Goal: Transaction & Acquisition: Obtain resource

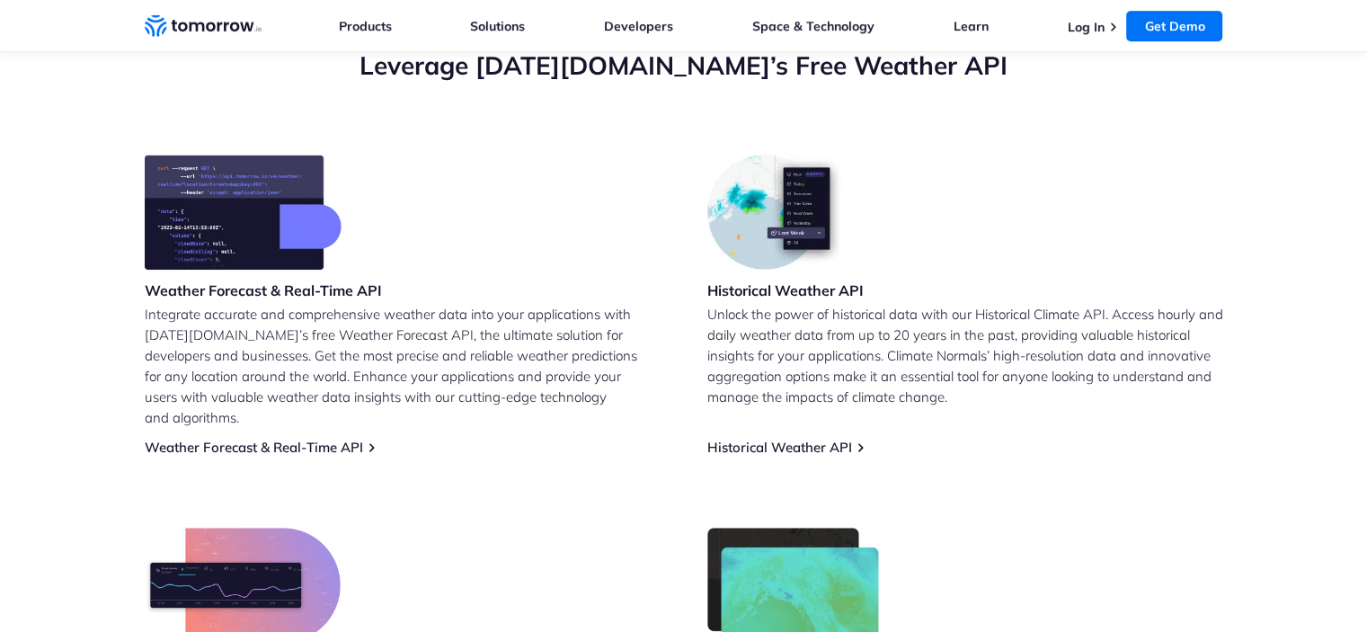
scroll to position [660, 0]
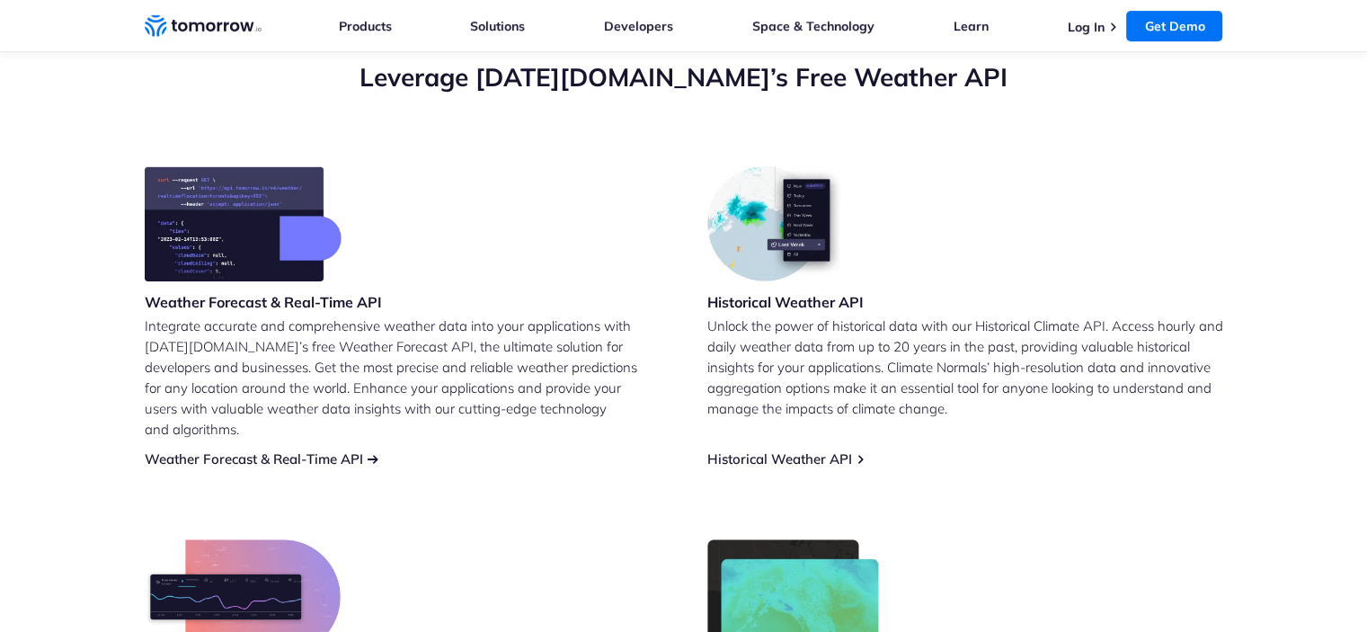
click at [333, 450] on link "Weather Forecast & Real-Time API" at bounding box center [254, 458] width 218 height 17
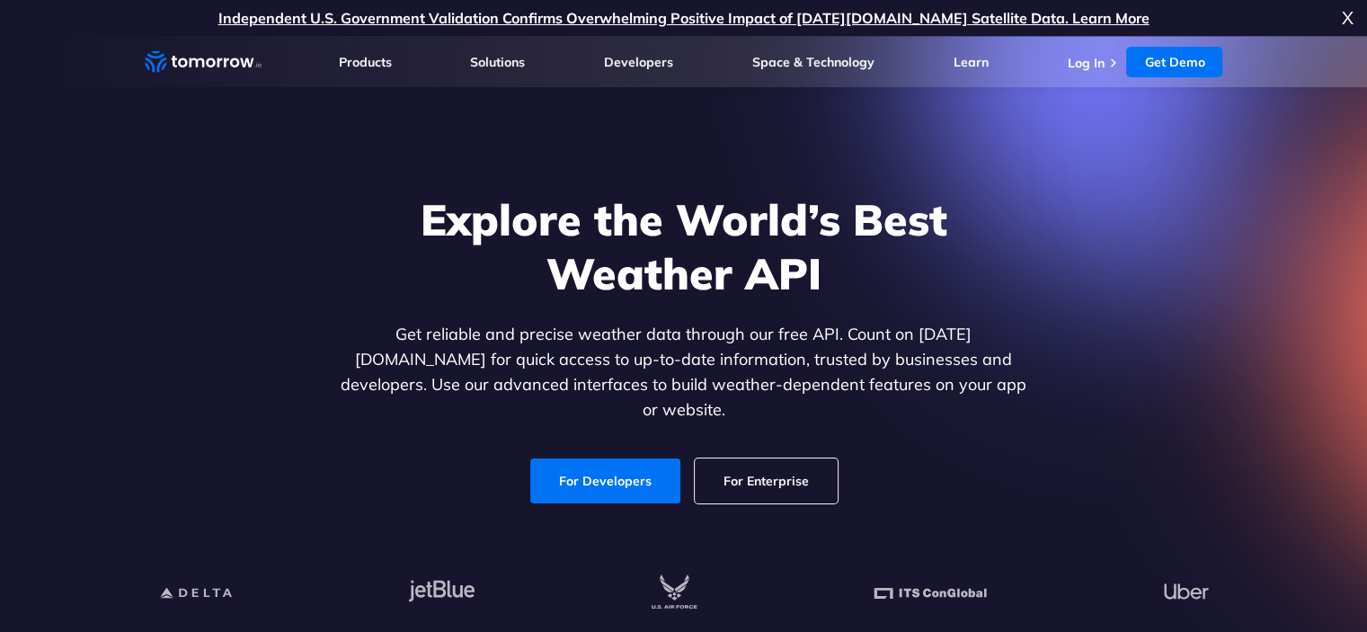
drag, startPoint x: 0, startPoint y: 0, endPoint x: 845, endPoint y: 341, distance: 910.7
click at [845, 341] on p "Get reliable and precise weather data through our free API. Count on [DATE][DOM…" at bounding box center [684, 372] width 694 height 101
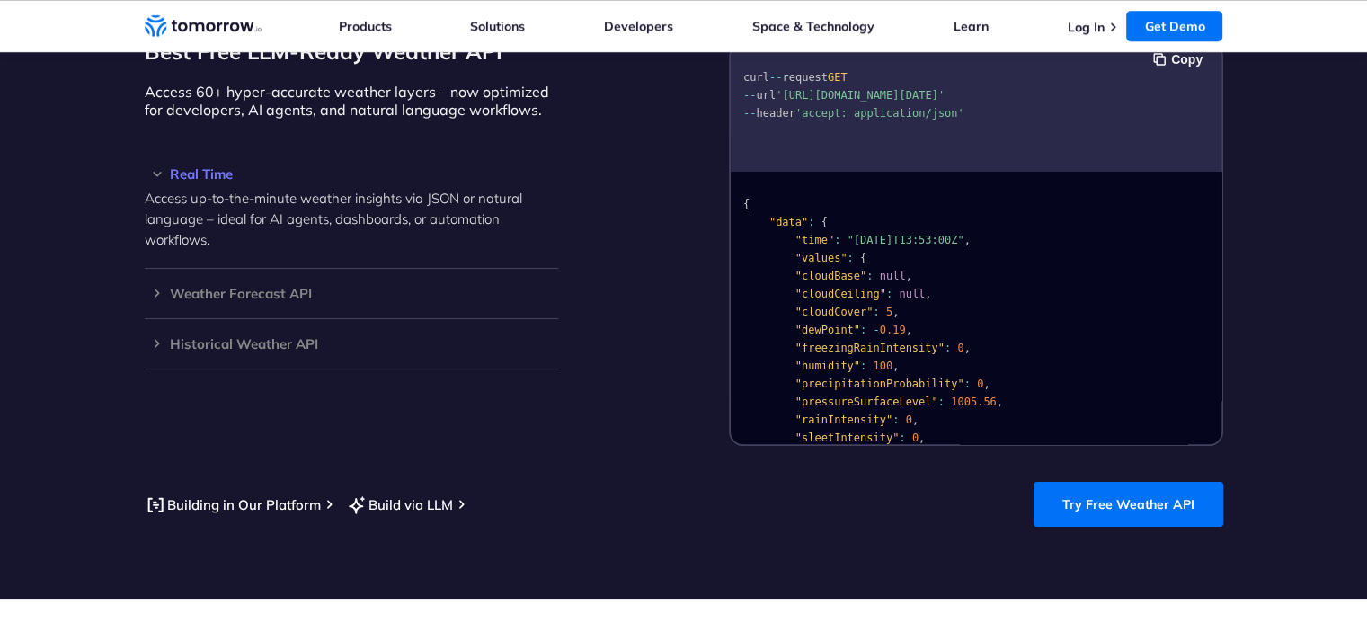
scroll to position [1378, 0]
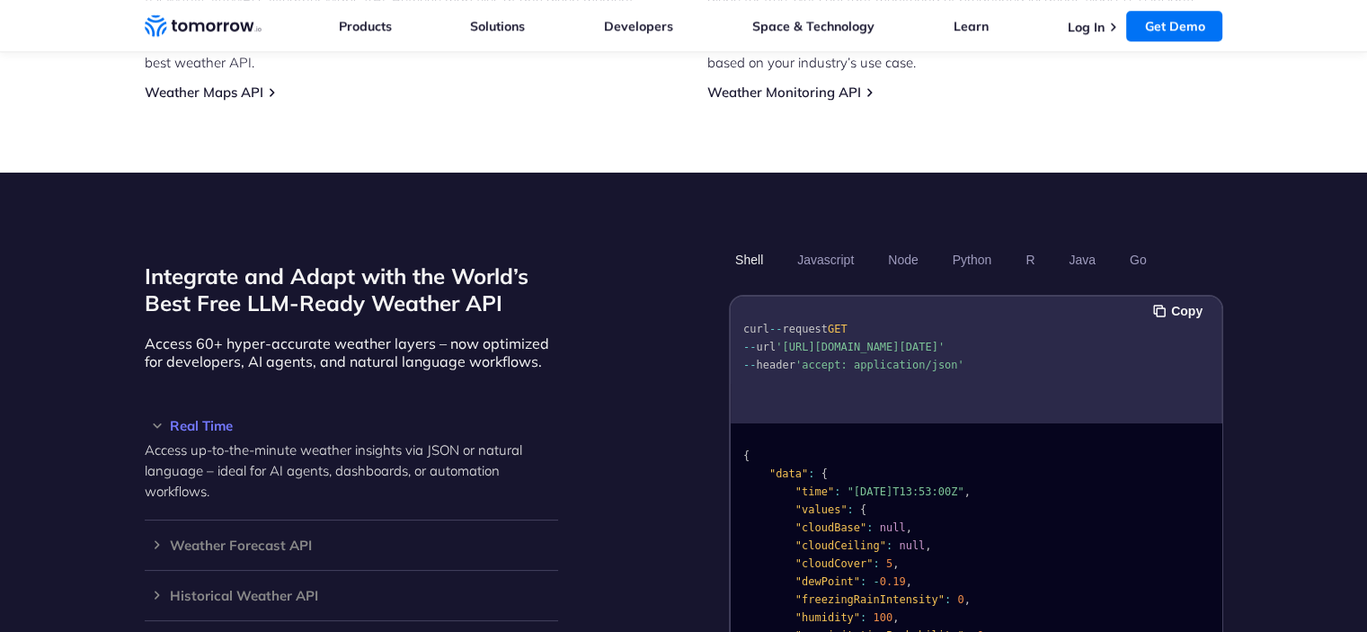
click at [643, 244] on div "Integrate and Adapt with the World’s Best Free LLM-Ready Weather API Access 60+…" at bounding box center [684, 470] width 1078 height 453
click at [592, 186] on section "Integrate and Adapt with the World’s Best Free LLM-Ready Weather API Access 60+…" at bounding box center [683, 511] width 1367 height 677
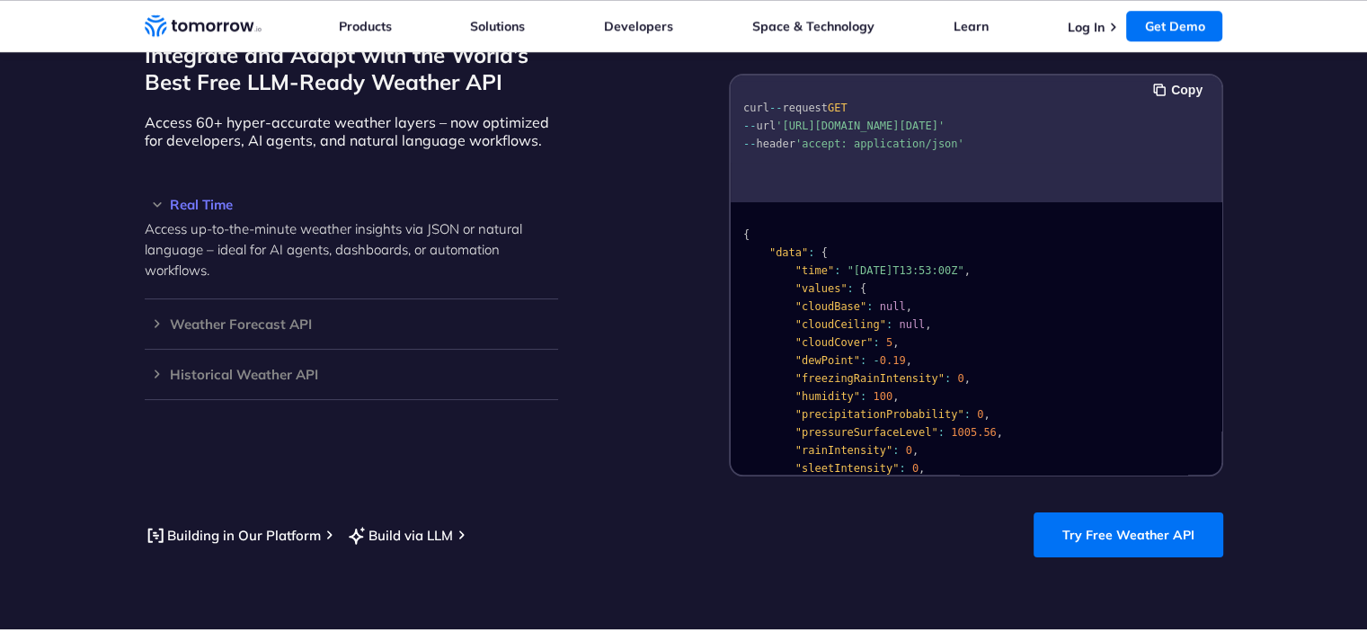
scroll to position [1558, 0]
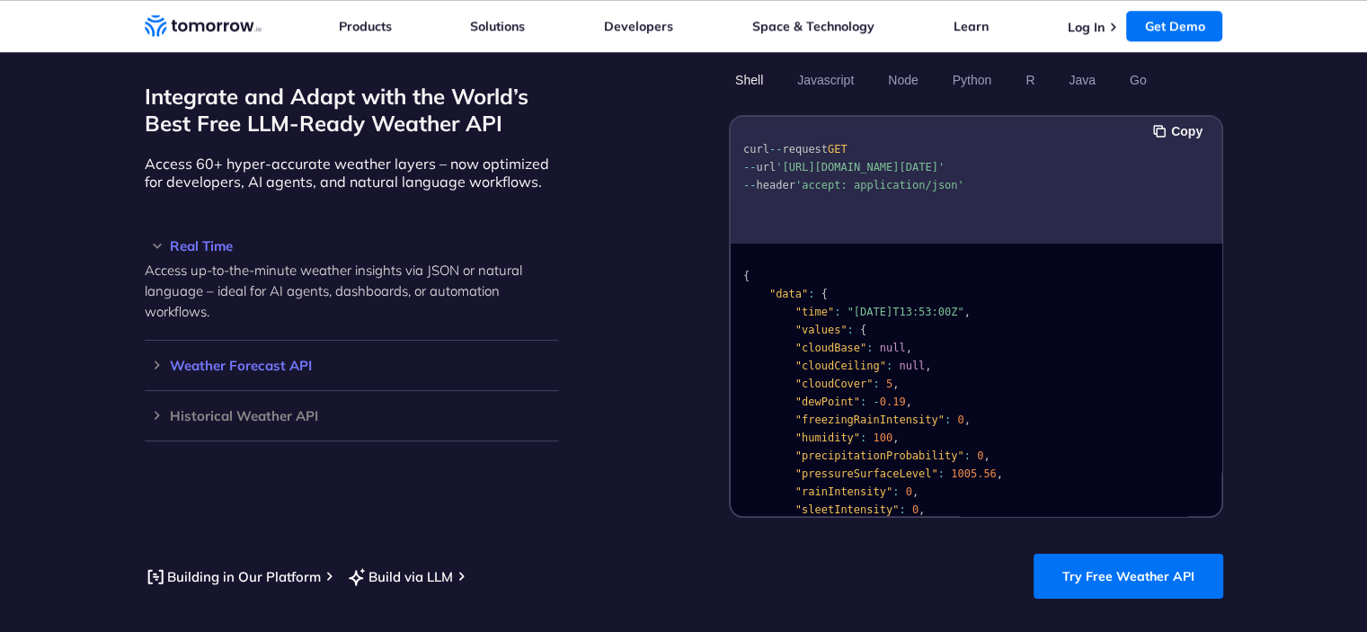
click at [242, 359] on h3 "Weather Forecast API" at bounding box center [351, 365] width 413 height 13
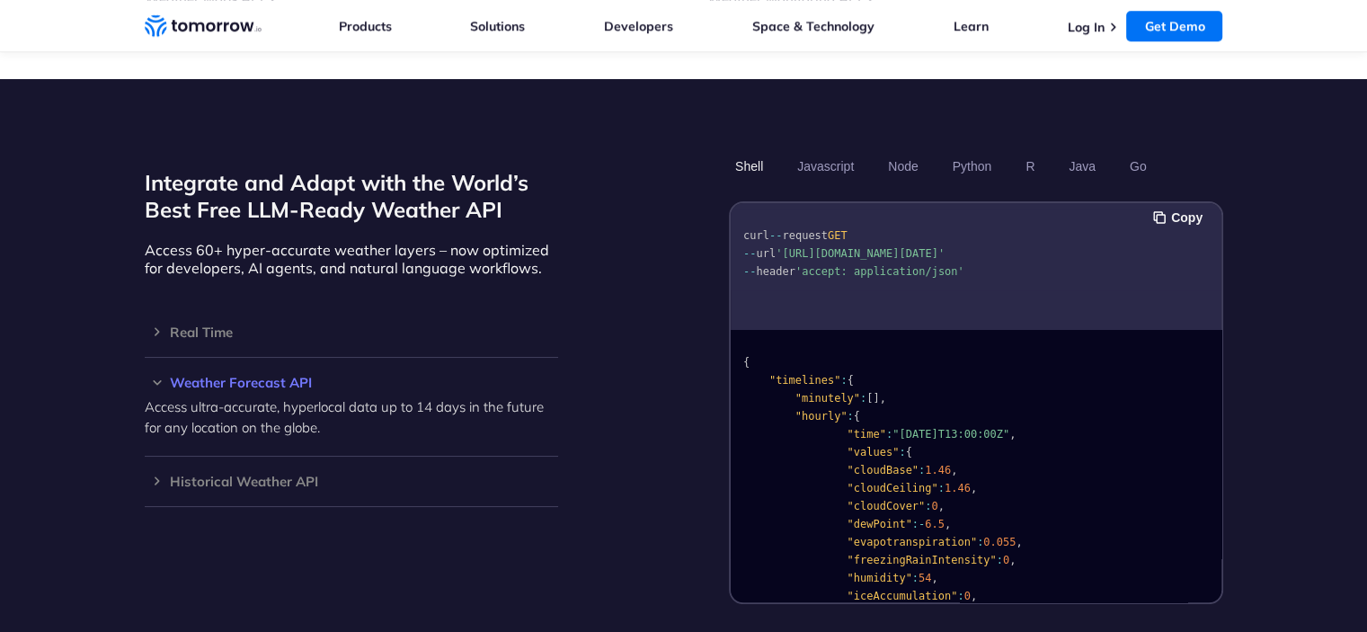
scroll to position [1468, 0]
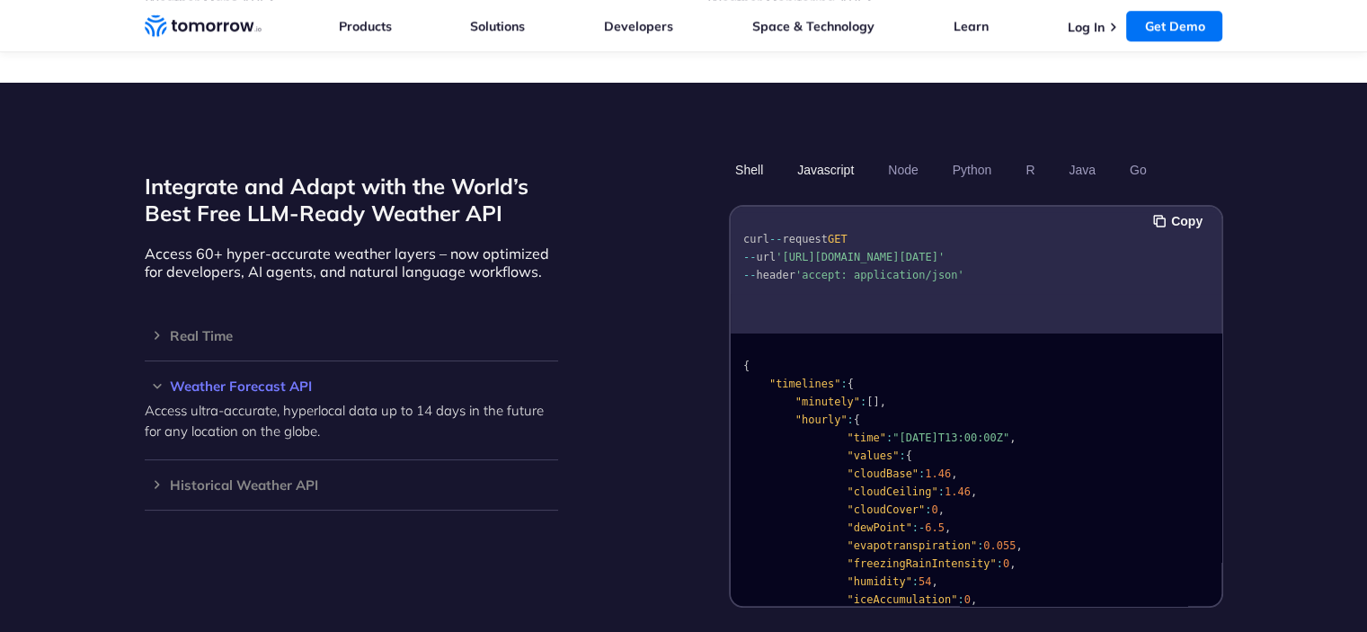
click at [820, 155] on button "Javascript" at bounding box center [825, 170] width 69 height 31
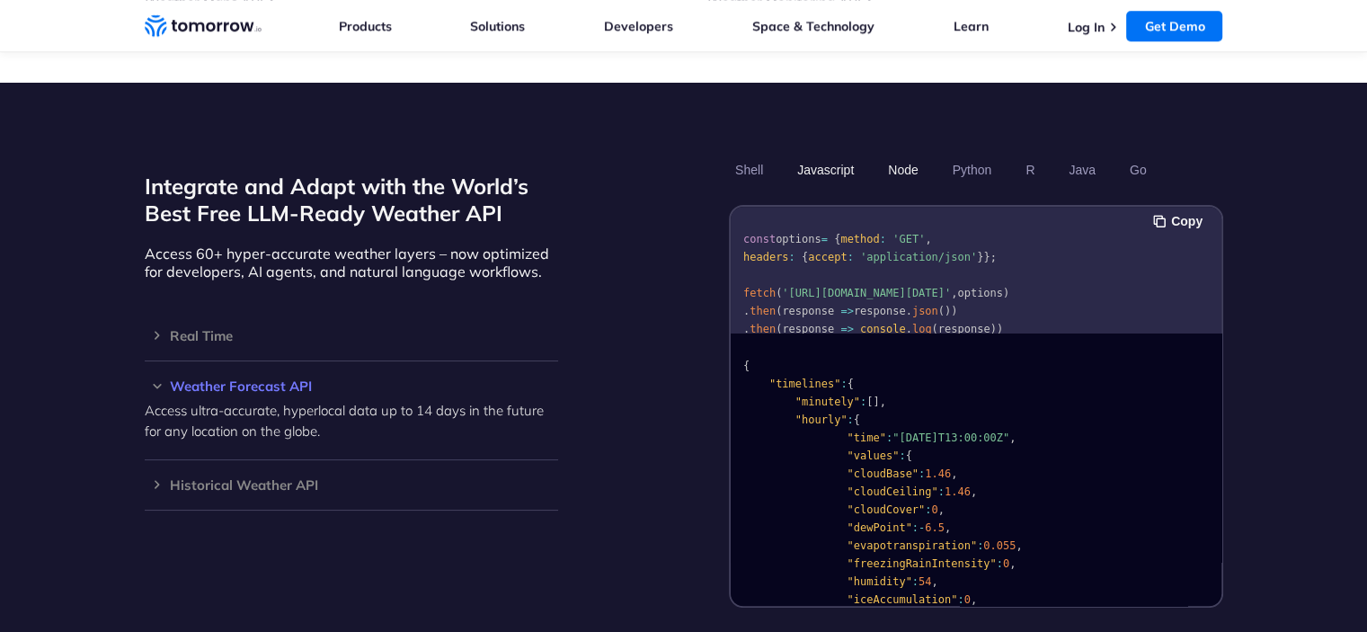
click at [889, 155] on button "Node" at bounding box center [902, 170] width 42 height 31
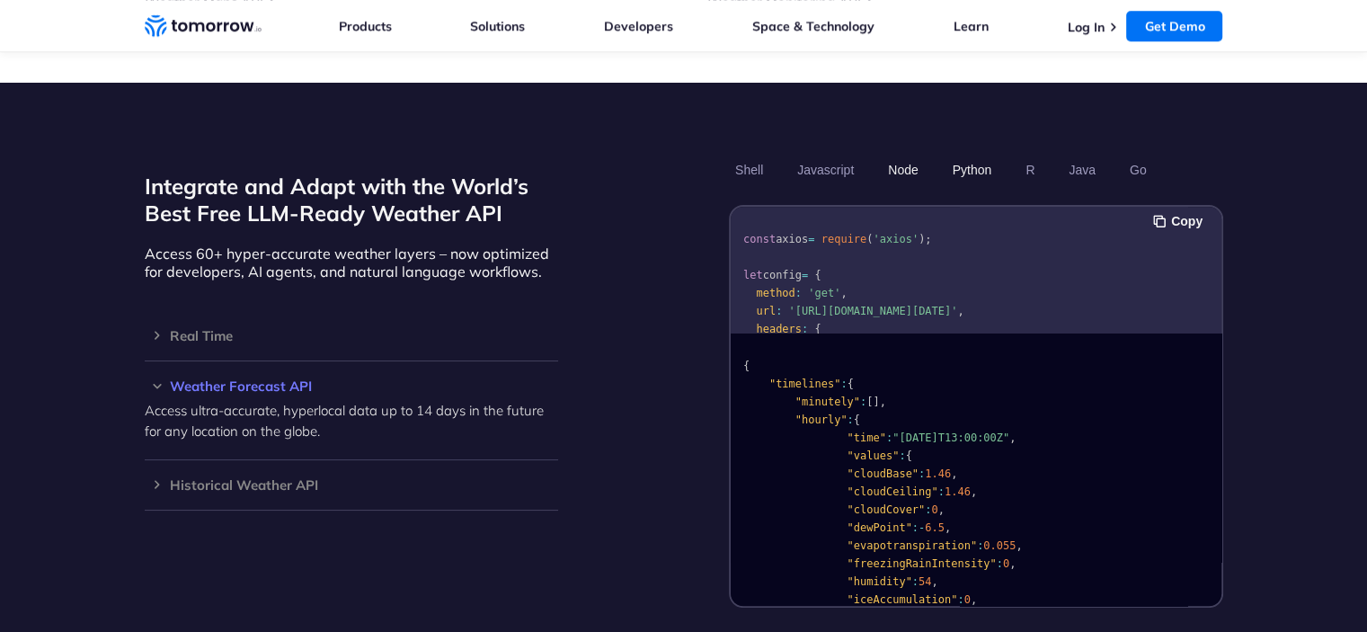
click at [958, 155] on button "Python" at bounding box center [971, 170] width 52 height 31
click at [1029, 155] on button "R" at bounding box center [1030, 170] width 22 height 31
click at [1086, 155] on button "Java" at bounding box center [1082, 170] width 40 height 31
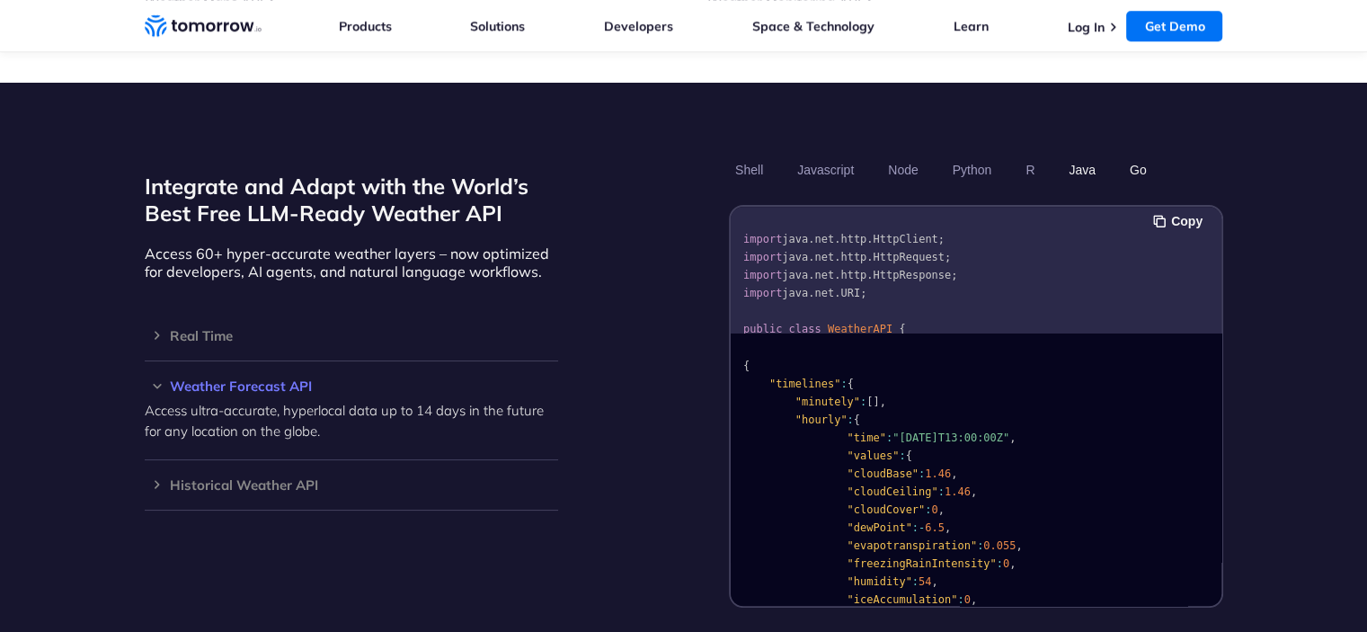
click at [1139, 155] on button "Go" at bounding box center [1137, 170] width 30 height 31
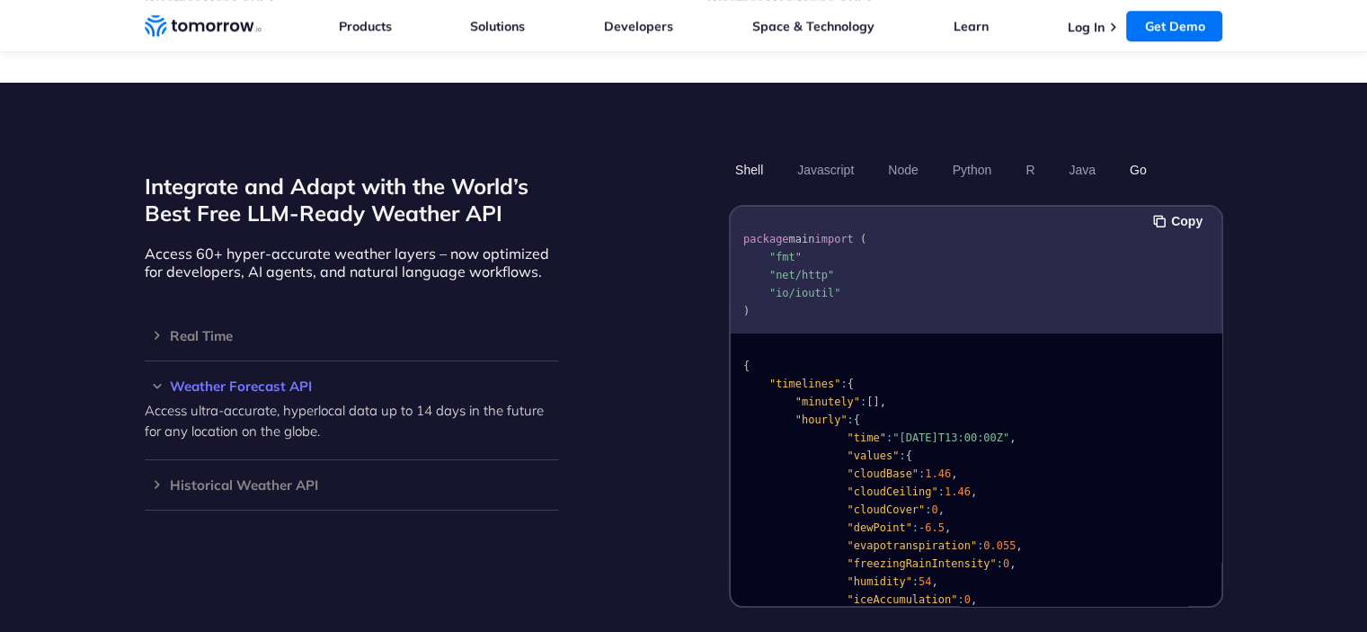
click at [756, 155] on button "Shell" at bounding box center [749, 170] width 40 height 31
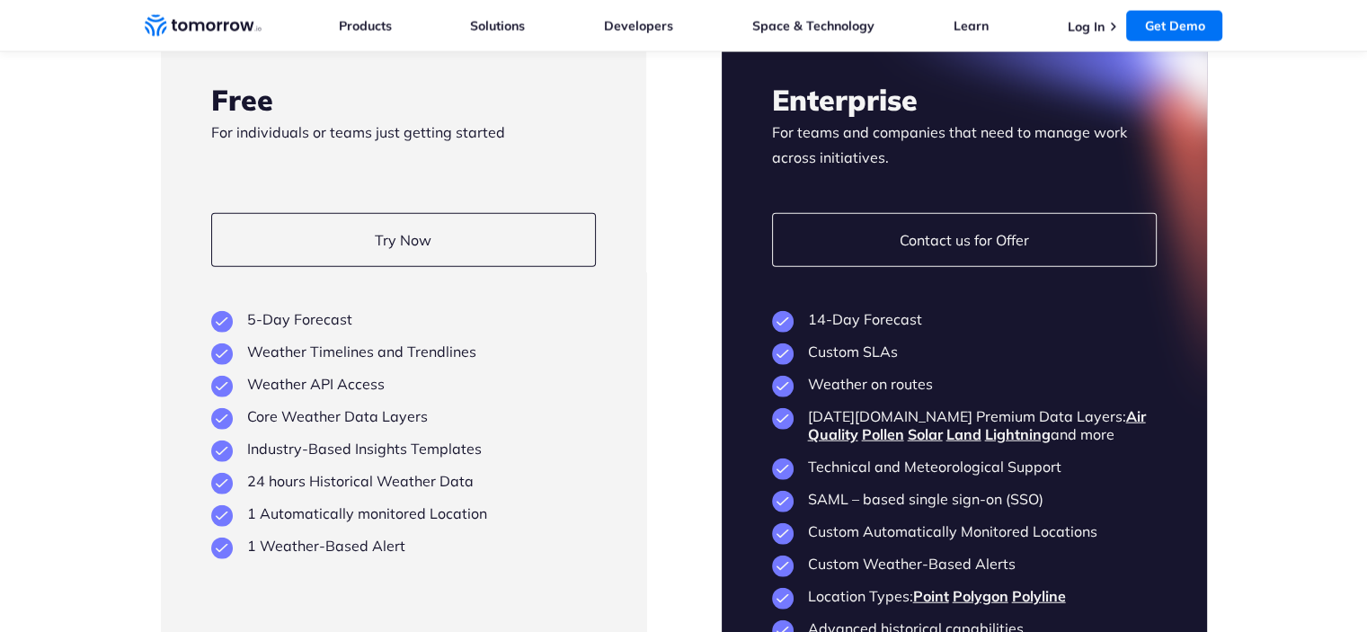
scroll to position [4179, 0]
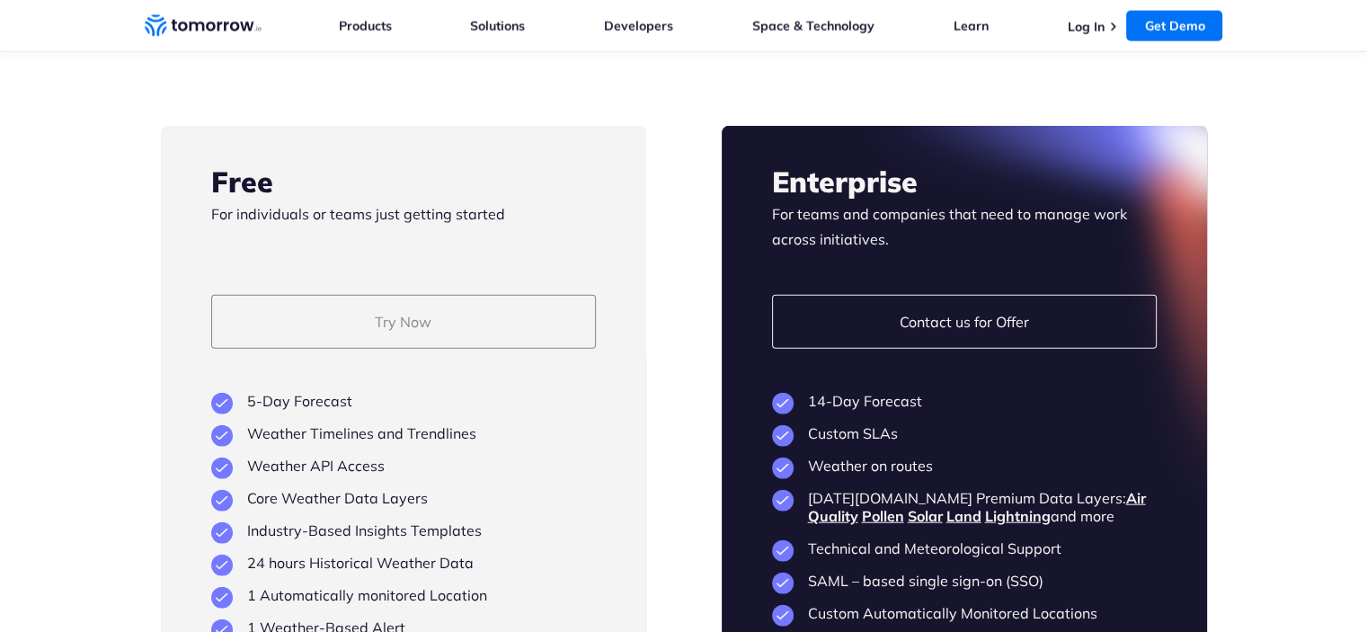
click at [471, 295] on link "Try Now" at bounding box center [403, 322] width 385 height 54
